Goal: Transaction & Acquisition: Purchase product/service

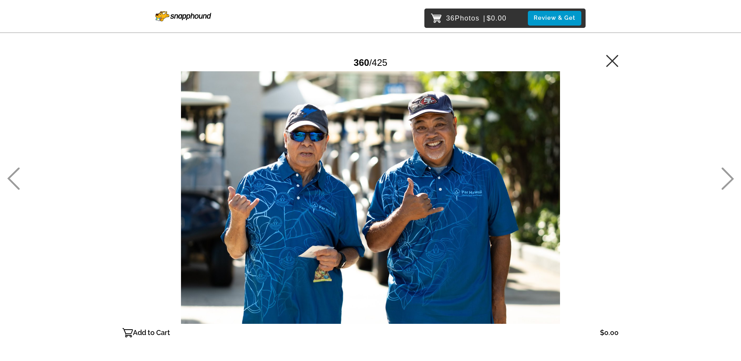
click at [15, 171] on icon at bounding box center [13, 178] width 12 height 22
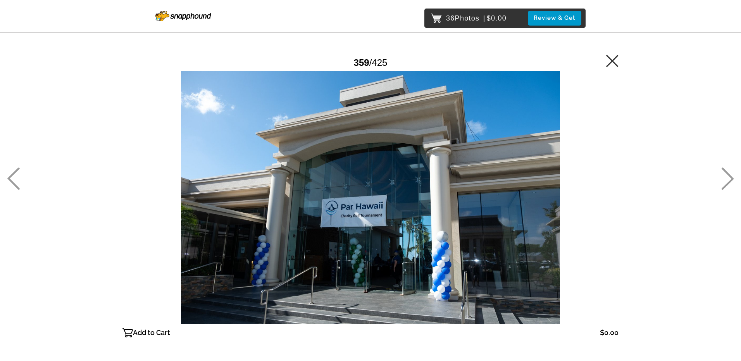
click at [14, 179] on icon at bounding box center [13, 178] width 13 height 22
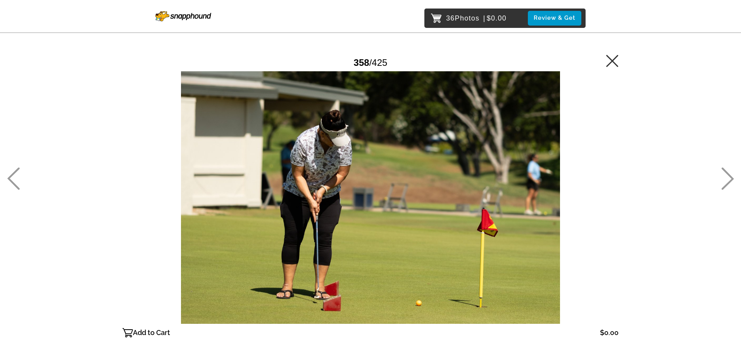
click at [0, 179] on html "36 Photos | $0.00 Review & Get Password Checker bypassed 358 / 425 Add to Cart …" at bounding box center [370, 180] width 741 height 361
click at [12, 184] on icon at bounding box center [13, 178] width 13 height 22
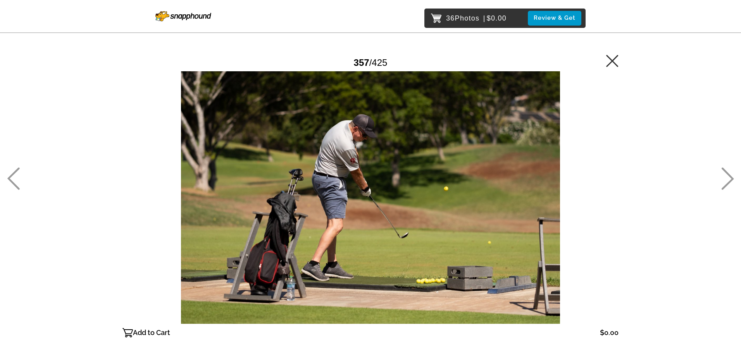
click at [15, 182] on icon at bounding box center [13, 178] width 13 height 22
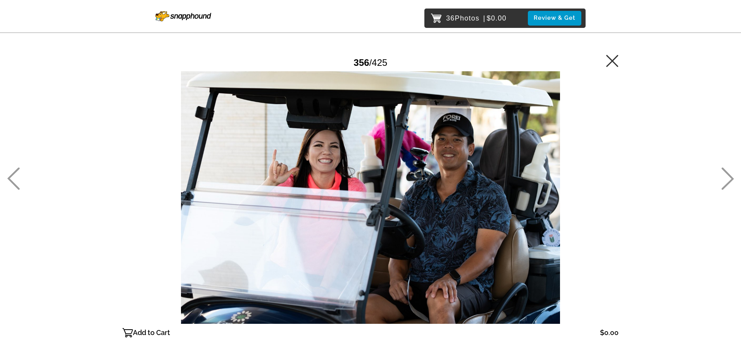
click at [15, 182] on icon at bounding box center [13, 178] width 13 height 22
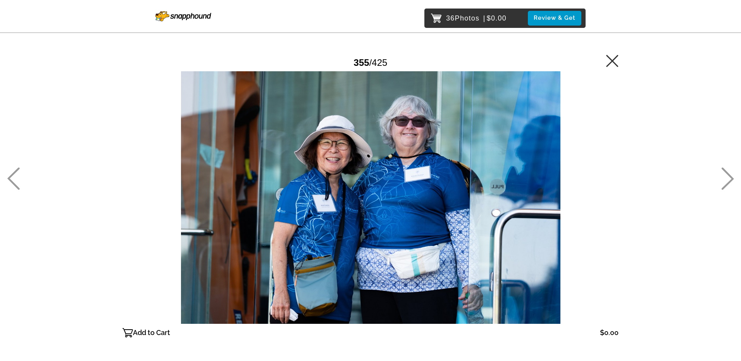
click at [15, 182] on icon at bounding box center [13, 178] width 13 height 22
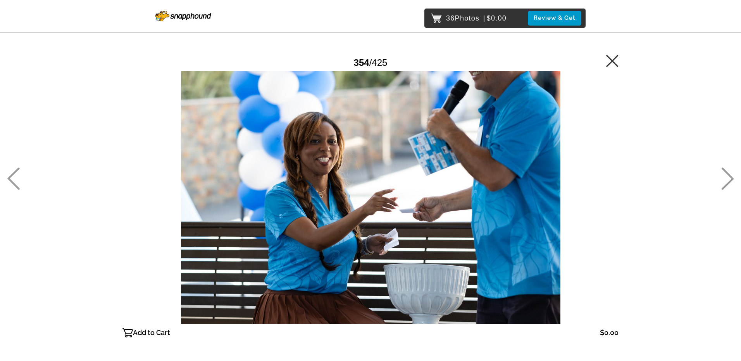
click at [15, 182] on icon at bounding box center [13, 178] width 13 height 22
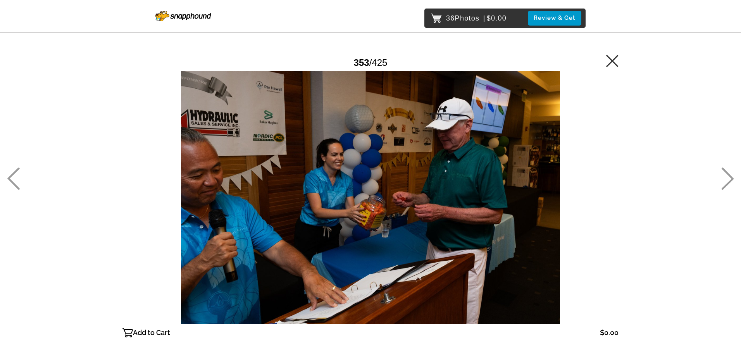
click at [15, 182] on icon at bounding box center [13, 178] width 13 height 22
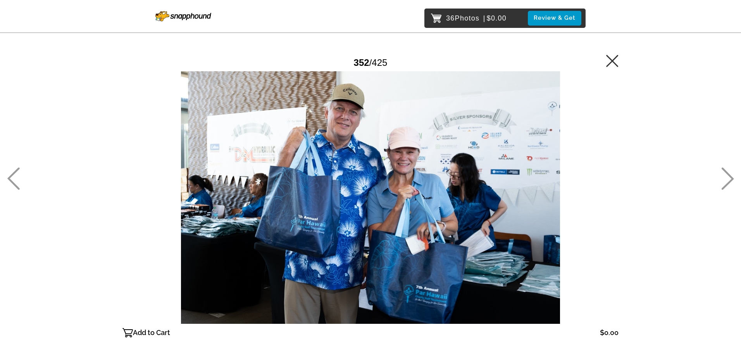
click at [16, 182] on icon at bounding box center [13, 178] width 13 height 22
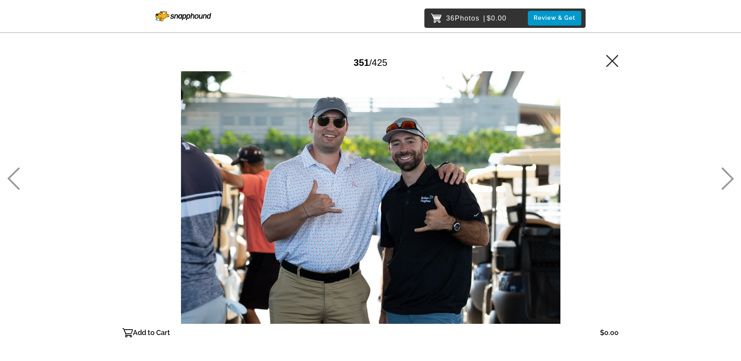
click at [16, 182] on icon at bounding box center [13, 178] width 13 height 22
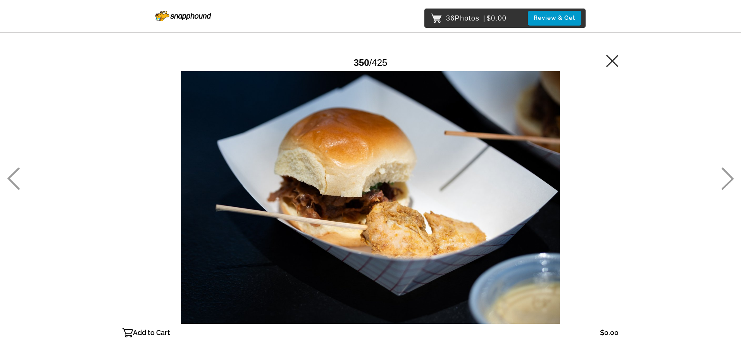
click at [16, 185] on icon at bounding box center [13, 178] width 12 height 22
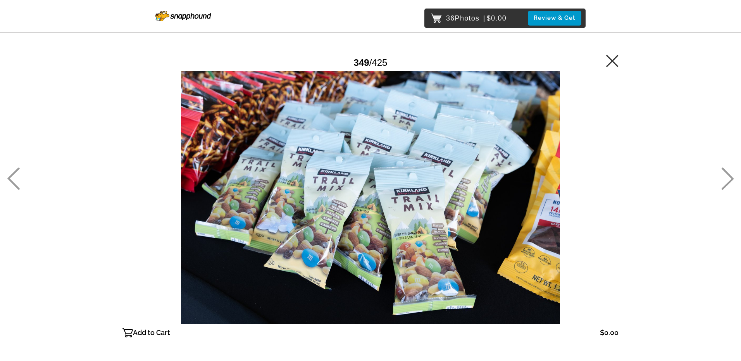
click at [13, 185] on icon at bounding box center [13, 178] width 13 height 22
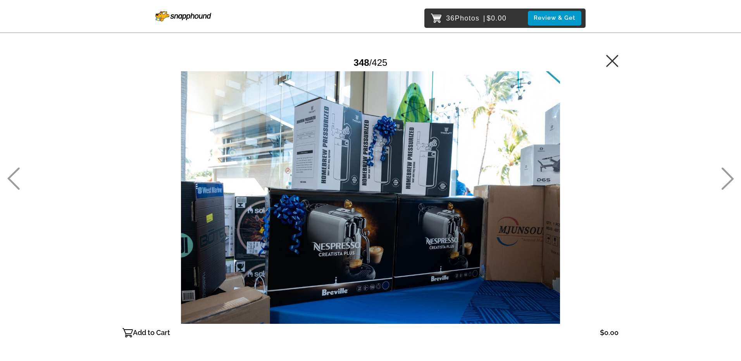
click at [14, 182] on icon at bounding box center [13, 178] width 13 height 22
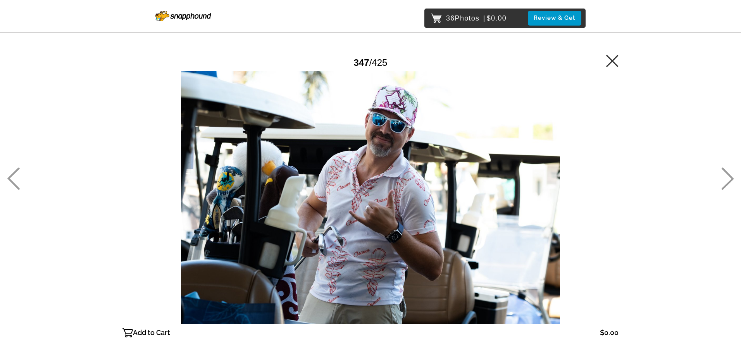
click at [14, 181] on icon at bounding box center [13, 178] width 13 height 22
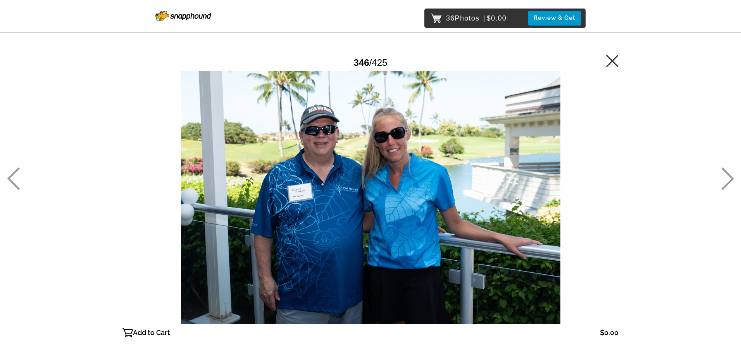
click at [14, 181] on icon at bounding box center [13, 178] width 13 height 22
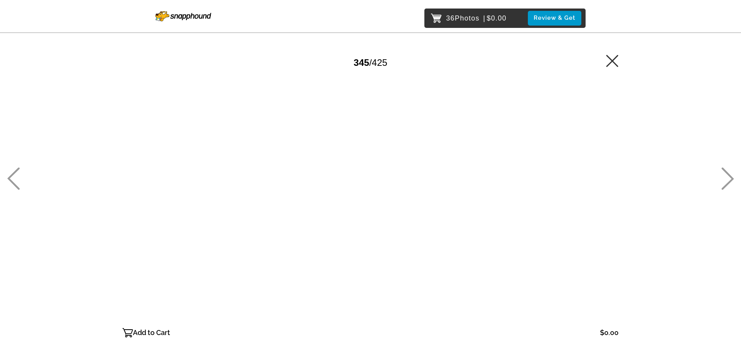
click at [12, 180] on icon at bounding box center [13, 178] width 13 height 22
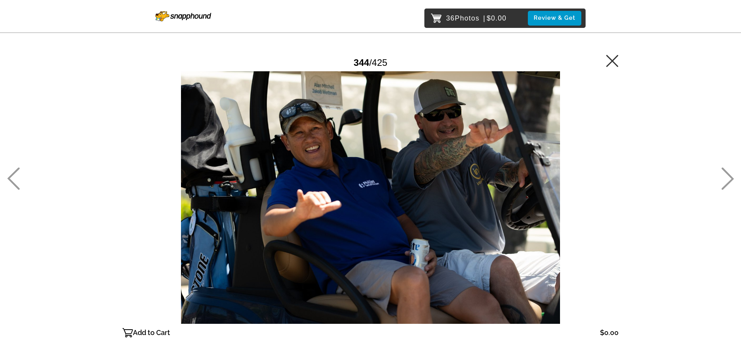
click at [722, 180] on icon at bounding box center [727, 178] width 13 height 22
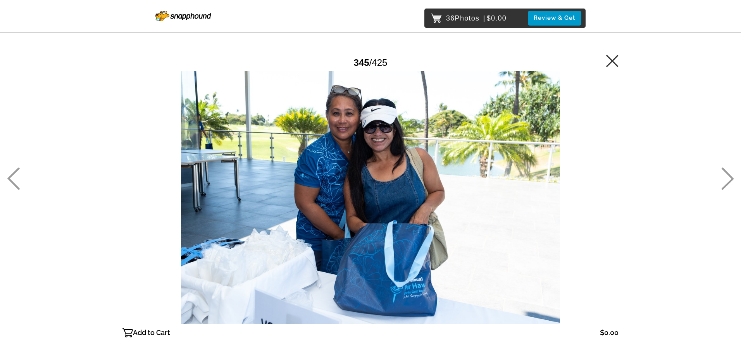
click at [15, 180] on icon at bounding box center [13, 178] width 13 height 22
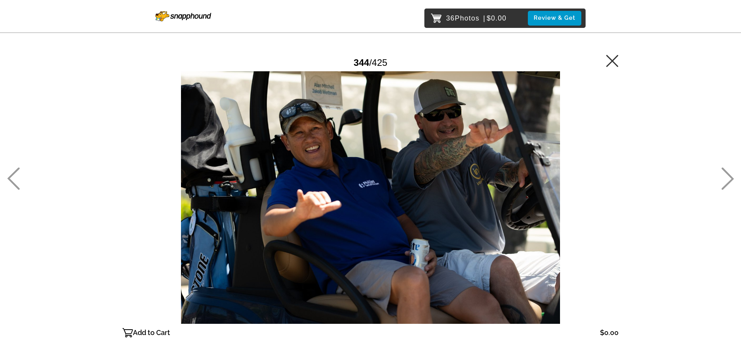
click at [140, 332] on p "Add to Cart" at bounding box center [151, 333] width 37 height 12
click at [726, 179] on icon at bounding box center [727, 178] width 13 height 22
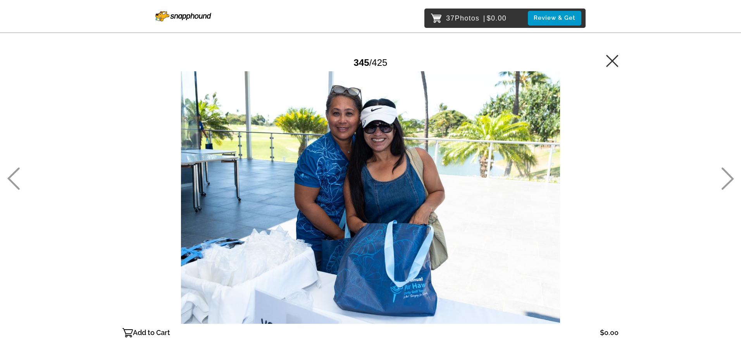
click at [139, 334] on p "Add to Cart" at bounding box center [151, 333] width 37 height 12
click at [15, 180] on icon at bounding box center [13, 178] width 13 height 22
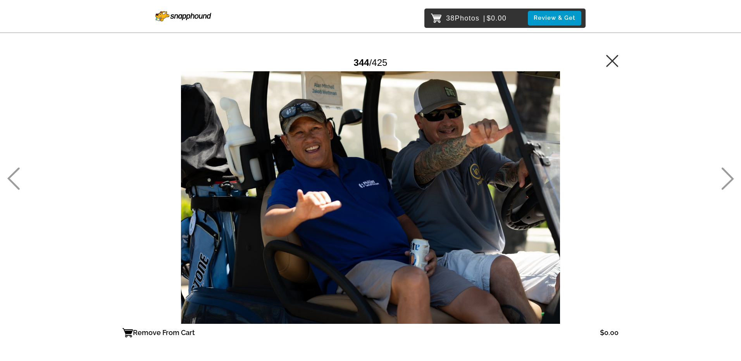
click at [15, 180] on icon at bounding box center [13, 178] width 13 height 22
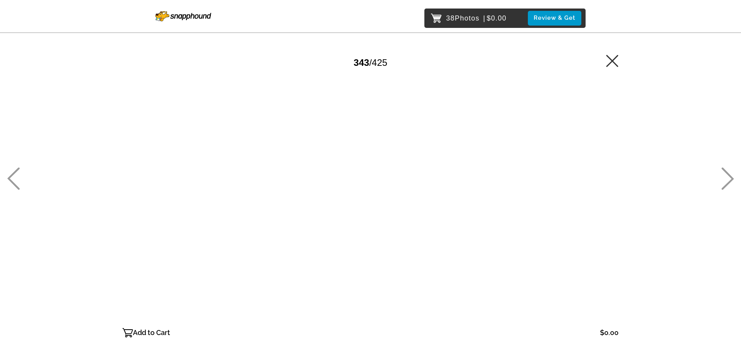
click at [151, 331] on p "Add to Cart" at bounding box center [151, 333] width 37 height 12
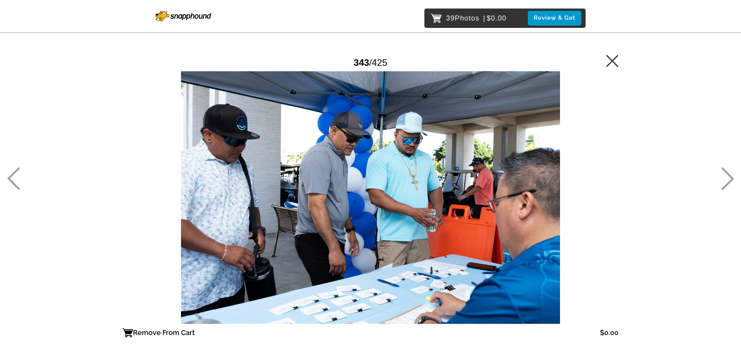
click at [17, 178] on icon at bounding box center [13, 178] width 13 height 22
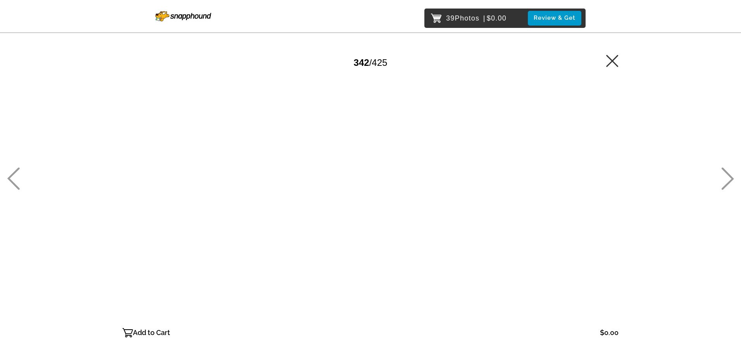
click at [15, 178] on icon at bounding box center [13, 178] width 13 height 22
click at [11, 178] on icon at bounding box center [13, 178] width 13 height 22
click at [12, 179] on icon at bounding box center [13, 178] width 13 height 22
click at [18, 180] on icon at bounding box center [13, 178] width 13 height 22
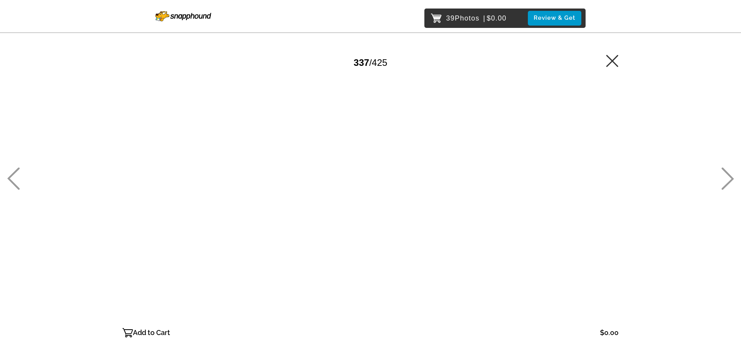
click at [22, 183] on div "39 Photos | $0.00 Review & Get Password Checker bypassed 337 / 425 Add to Cart …" at bounding box center [370, 213] width 741 height 426
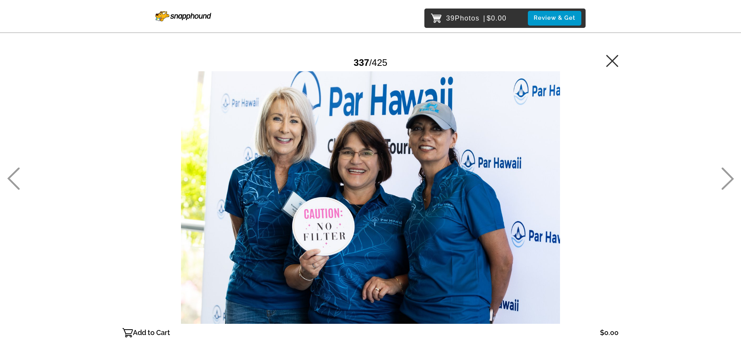
click at [14, 185] on icon at bounding box center [13, 178] width 12 height 22
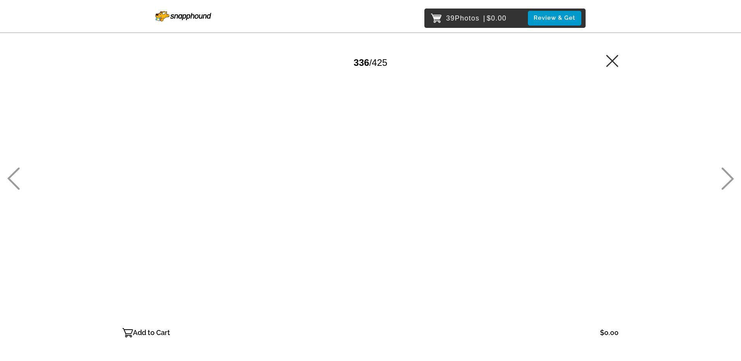
click at [14, 185] on icon at bounding box center [13, 178] width 12 height 22
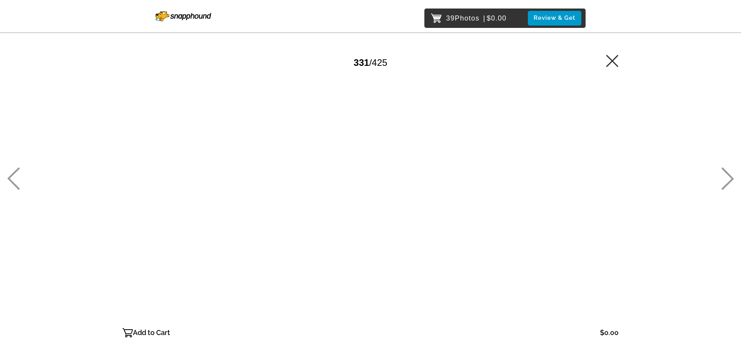
click at [14, 185] on icon at bounding box center [13, 178] width 12 height 22
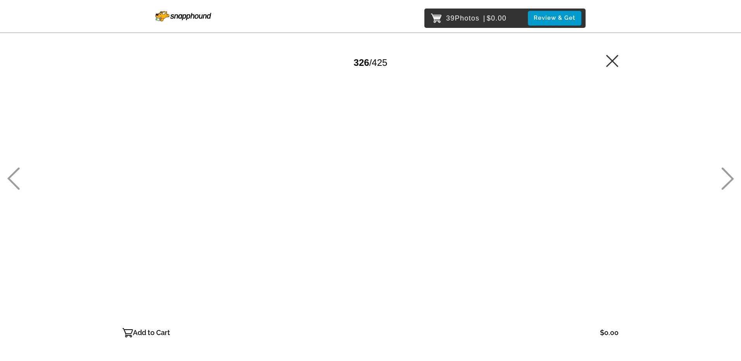
click at [14, 185] on icon at bounding box center [13, 178] width 12 height 22
click at [14, 186] on icon at bounding box center [13, 178] width 13 height 22
click at [29, 188] on div "39 Photos | $0.00 Review & Get Password Checker bypassed 323 / 425 Add to Cart …" at bounding box center [370, 213] width 741 height 426
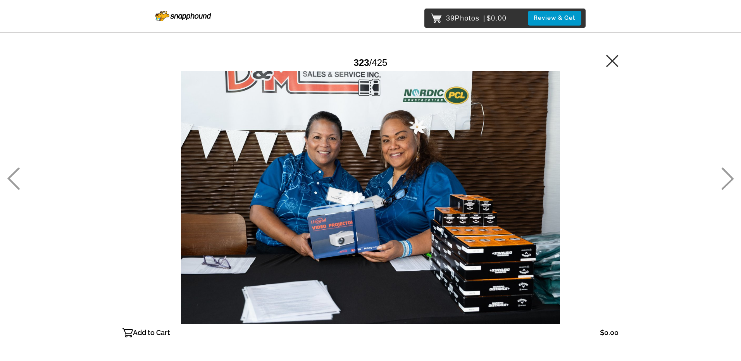
click at [17, 183] on icon at bounding box center [13, 178] width 13 height 22
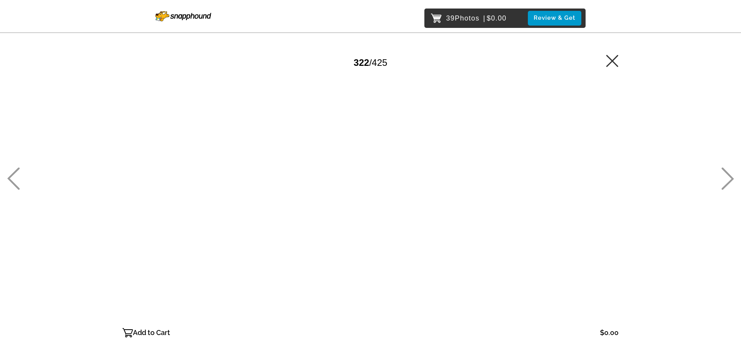
click at [17, 184] on icon at bounding box center [13, 178] width 13 height 22
click at [17, 185] on icon at bounding box center [13, 178] width 13 height 22
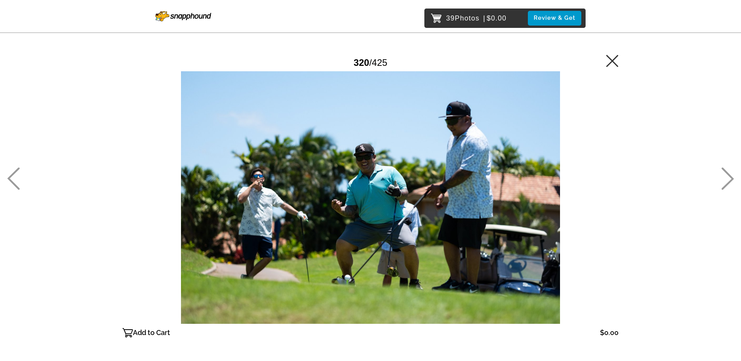
click at [157, 333] on p "Add to Cart" at bounding box center [151, 333] width 37 height 12
click at [13, 182] on icon at bounding box center [13, 178] width 12 height 22
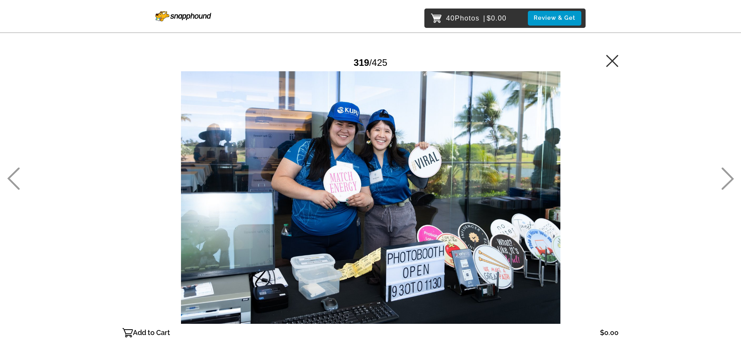
click at [13, 182] on icon at bounding box center [13, 178] width 12 height 22
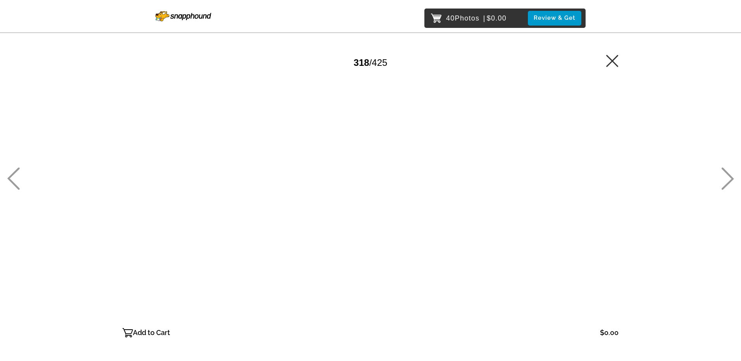
click at [13, 182] on icon at bounding box center [13, 178] width 12 height 22
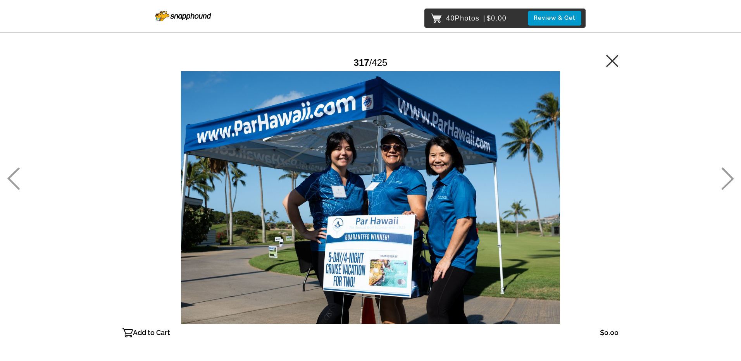
click at [148, 330] on p "Add to Cart" at bounding box center [151, 333] width 37 height 12
click at [13, 181] on icon at bounding box center [13, 178] width 13 height 22
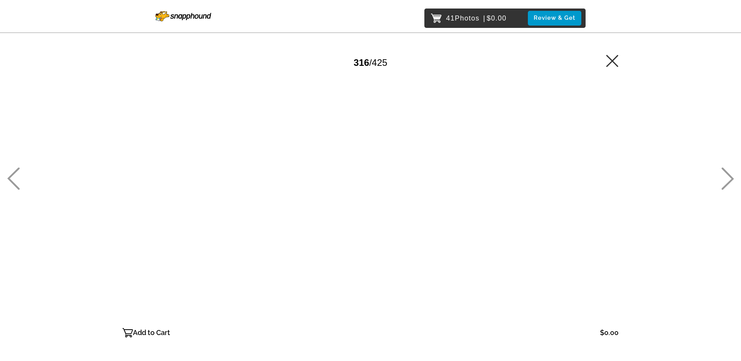
click at [13, 181] on icon at bounding box center [13, 178] width 13 height 22
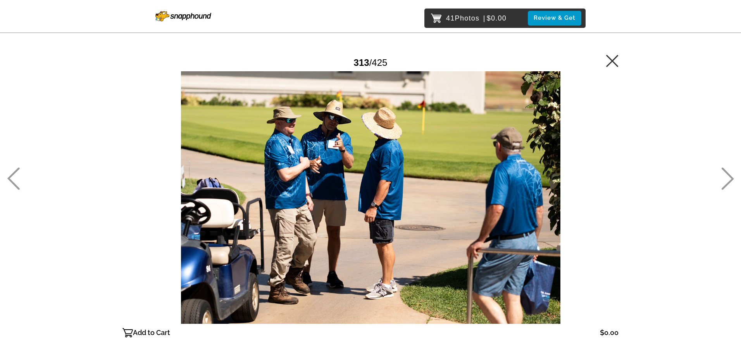
click at [13, 181] on icon at bounding box center [13, 178] width 13 height 22
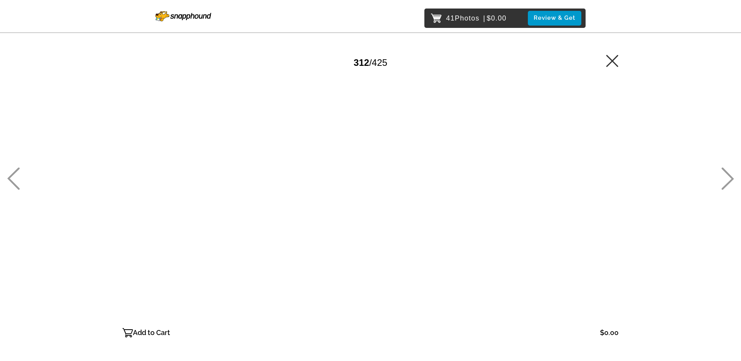
click at [17, 181] on icon at bounding box center [13, 178] width 13 height 22
click at [12, 186] on icon at bounding box center [13, 178] width 13 height 22
click at [13, 186] on icon at bounding box center [13, 178] width 13 height 22
click at [14, 186] on icon at bounding box center [13, 178] width 13 height 22
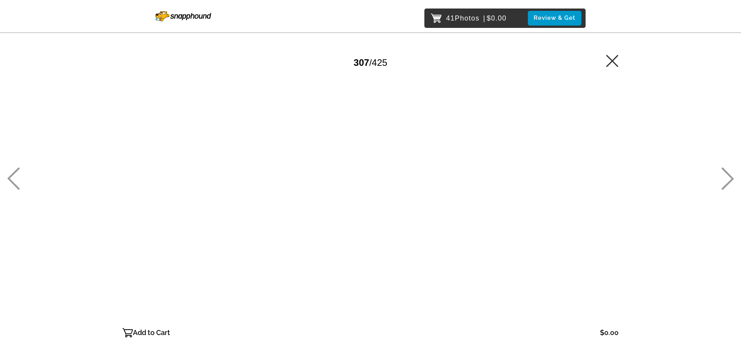
click at [14, 186] on icon at bounding box center [13, 178] width 13 height 22
click at [146, 334] on p "Add to Cart" at bounding box center [151, 333] width 37 height 12
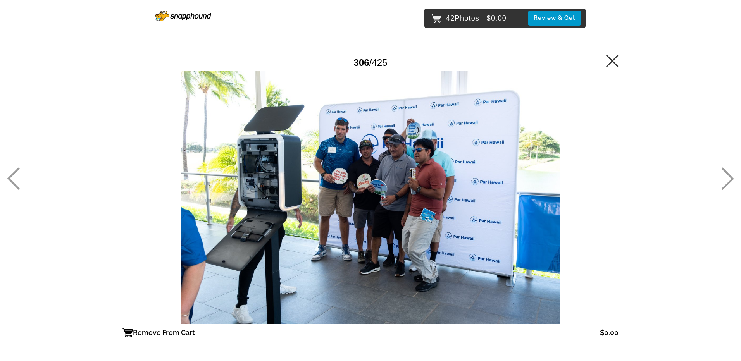
click at [11, 179] on icon at bounding box center [13, 178] width 13 height 22
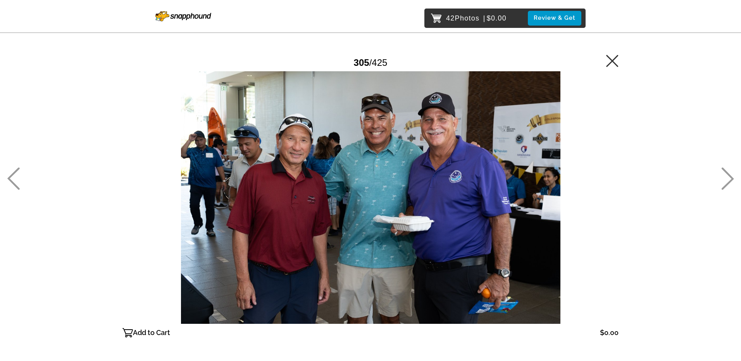
click at [725, 171] on icon at bounding box center [727, 178] width 12 height 22
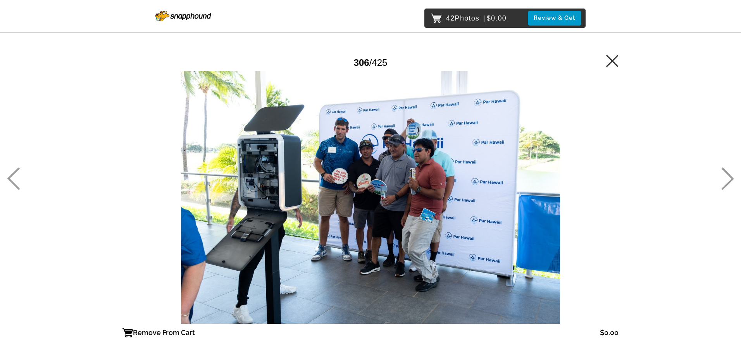
click at [13, 185] on icon at bounding box center [13, 178] width 13 height 22
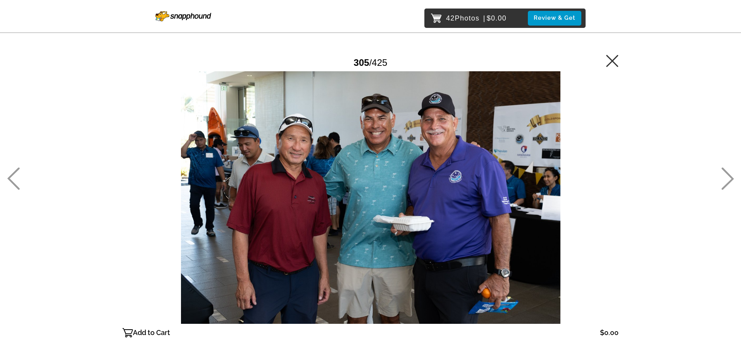
click at [13, 185] on icon at bounding box center [13, 178] width 13 height 22
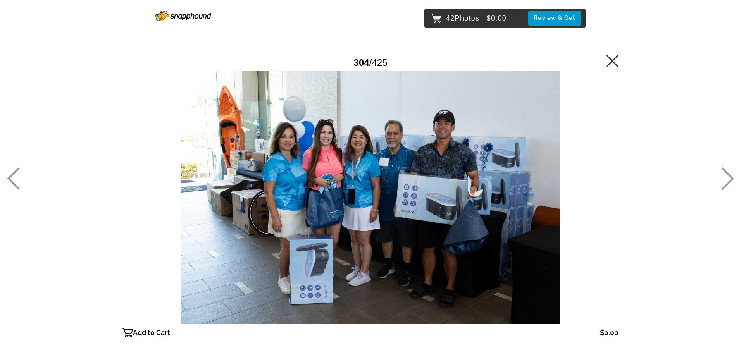
click at [13, 182] on icon at bounding box center [13, 178] width 12 height 22
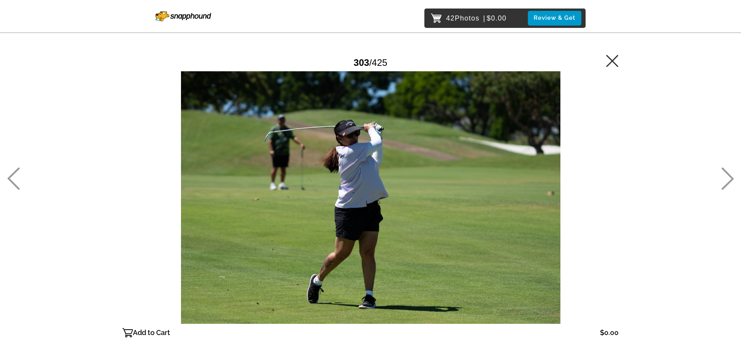
click at [13, 182] on icon at bounding box center [13, 178] width 12 height 22
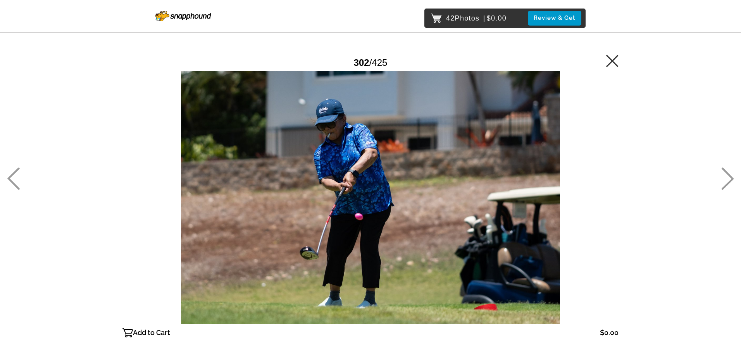
click at [727, 174] on icon at bounding box center [727, 178] width 12 height 22
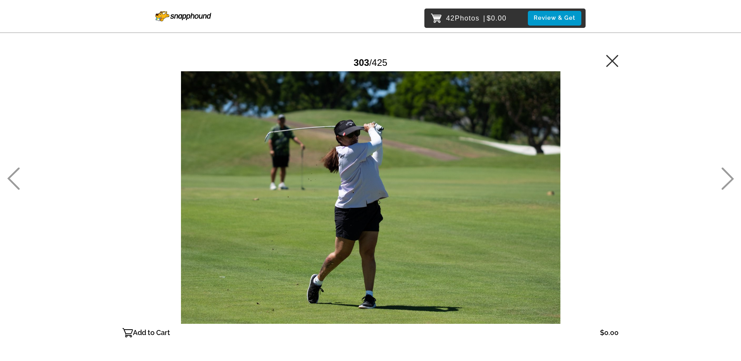
click at [153, 331] on p "Add to Cart" at bounding box center [151, 333] width 37 height 12
click at [12, 180] on icon at bounding box center [13, 178] width 13 height 22
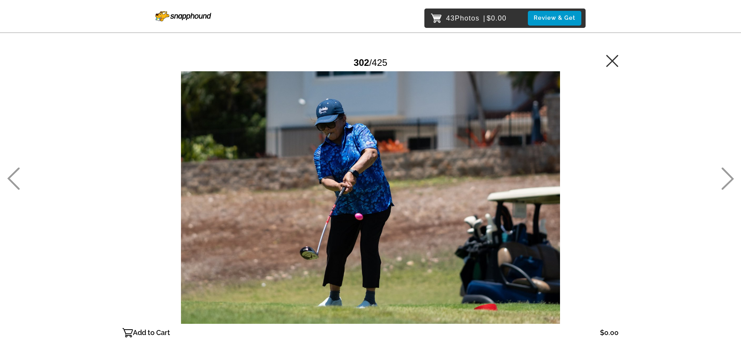
click at [12, 180] on icon at bounding box center [13, 178] width 13 height 22
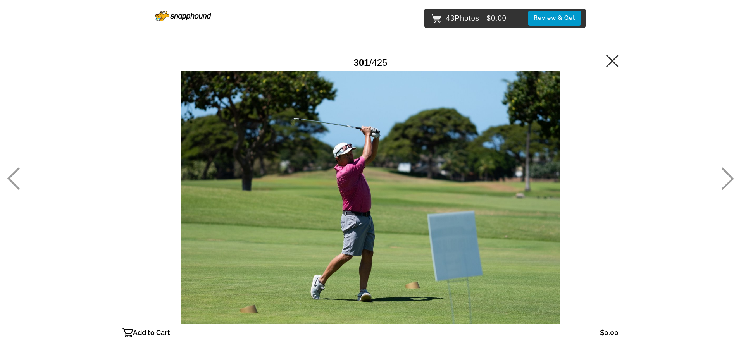
click at [12, 180] on icon at bounding box center [13, 178] width 13 height 22
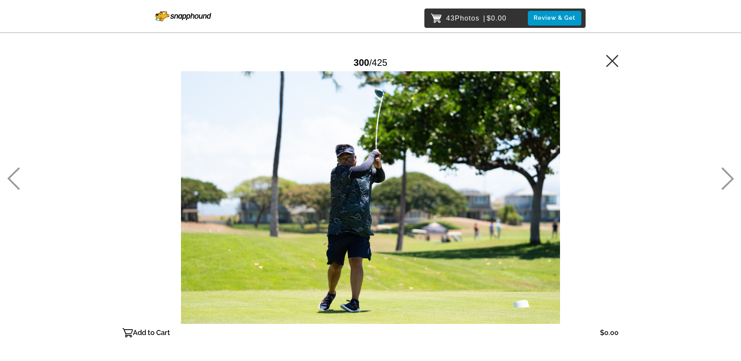
click at [14, 182] on icon at bounding box center [13, 178] width 13 height 22
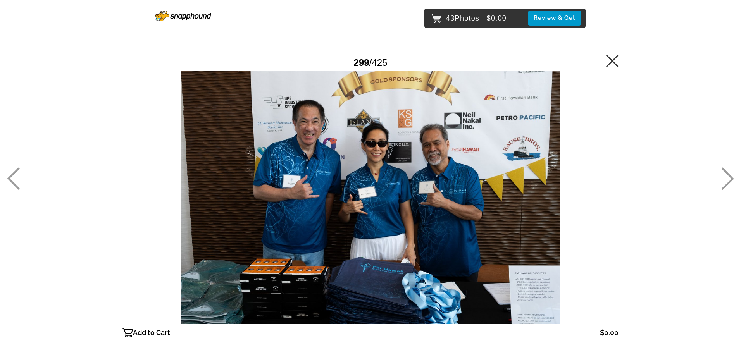
click at [14, 182] on icon at bounding box center [13, 178] width 13 height 22
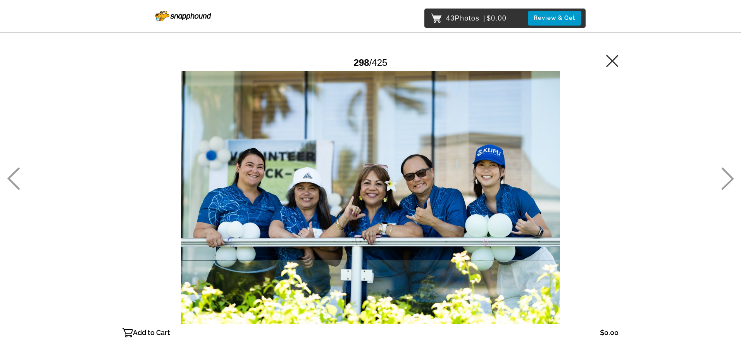
click at [14, 182] on icon at bounding box center [13, 178] width 13 height 22
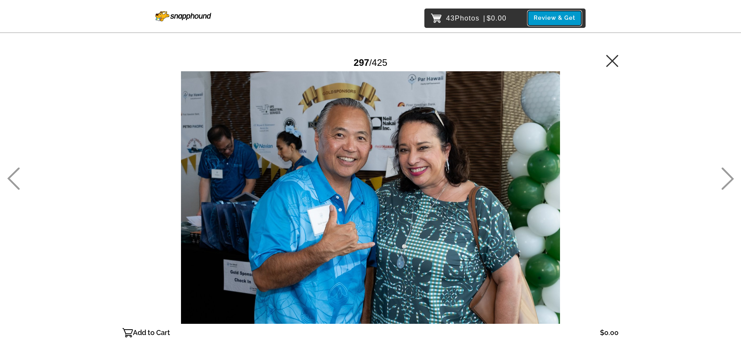
click at [555, 17] on button "Review & Get" at bounding box center [554, 18] width 53 height 14
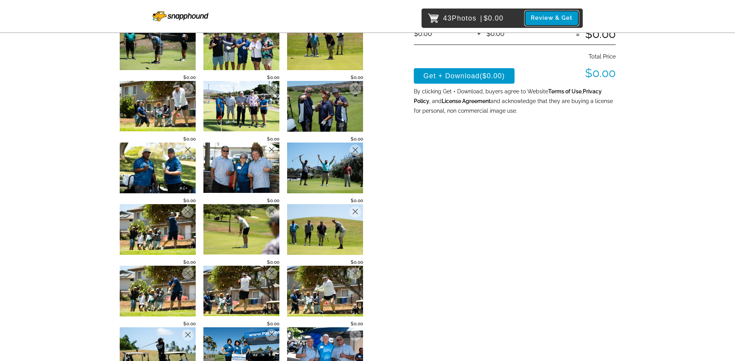
scroll to position [114, 0]
